Goal: Check status: Check status

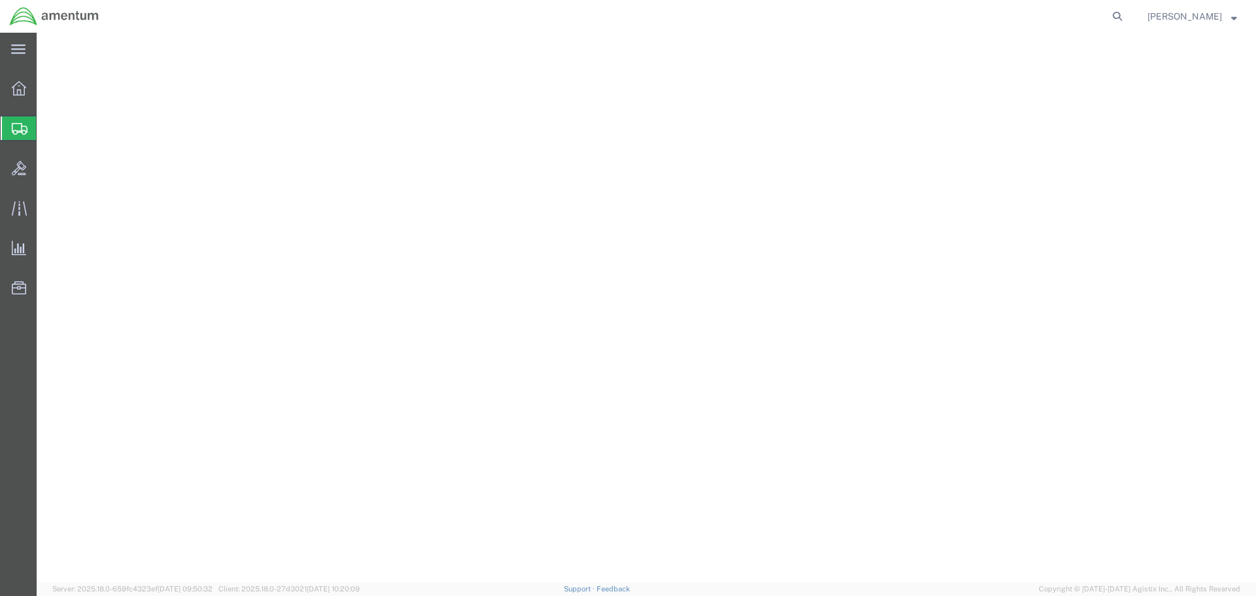
select select "49831"
select select "PICKUPNUM"
select select "DELNUM"
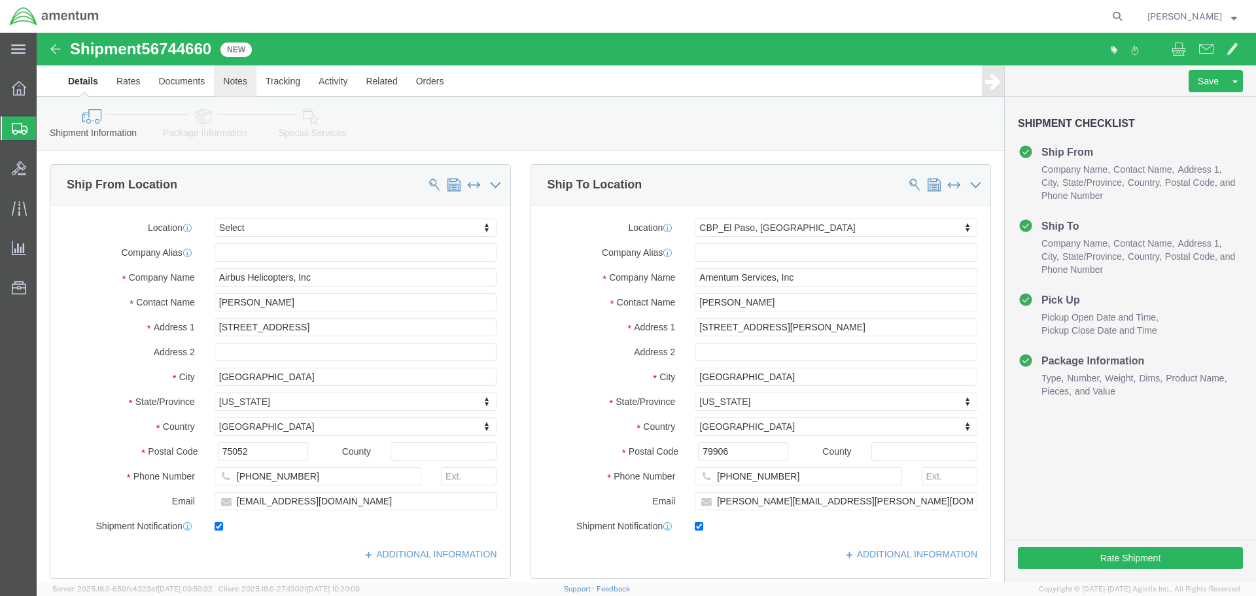
scroll to position [785, 0]
